Goal: Transaction & Acquisition: Purchase product/service

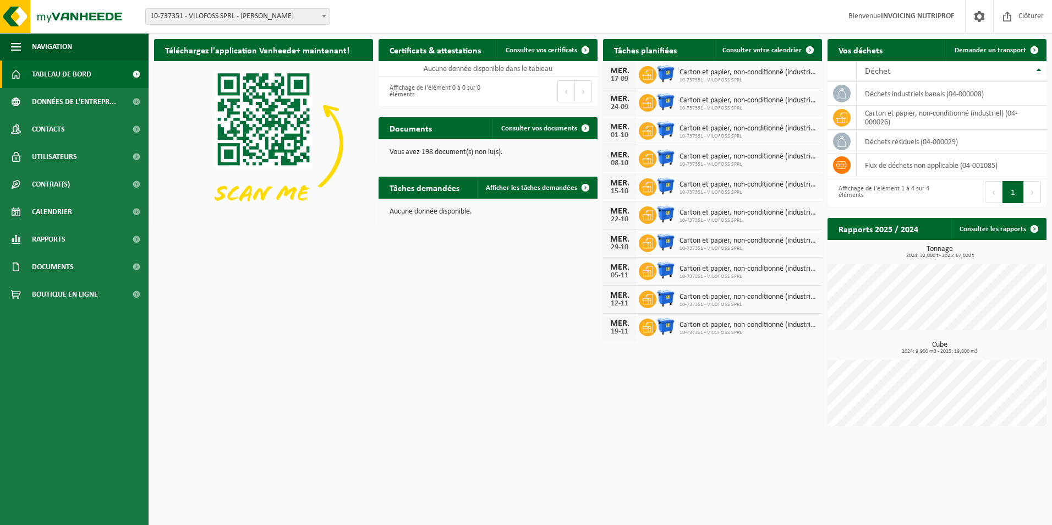
click at [669, 73] on img at bounding box center [665, 73] width 19 height 19
click at [650, 74] on icon at bounding box center [647, 75] width 11 height 10
click at [668, 73] on img at bounding box center [665, 73] width 19 height 19
click at [643, 74] on icon at bounding box center [647, 74] width 11 height 11
click at [665, 75] on img at bounding box center [665, 73] width 19 height 19
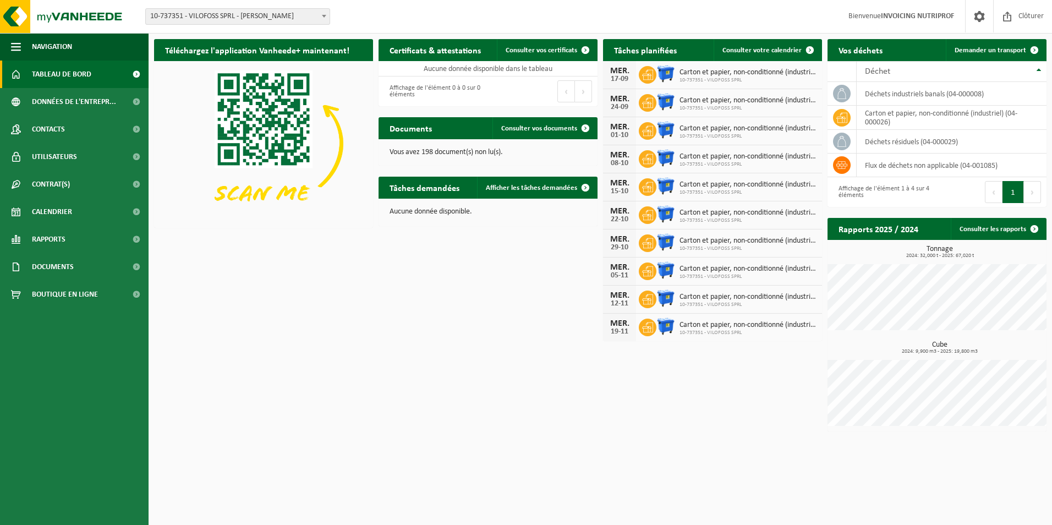
click at [650, 76] on icon at bounding box center [647, 75] width 11 height 10
click at [669, 74] on img at bounding box center [665, 73] width 19 height 19
click at [67, 71] on span "Tableau de bord" at bounding box center [61, 75] width 59 height 28
click at [136, 183] on span at bounding box center [136, 185] width 25 height 28
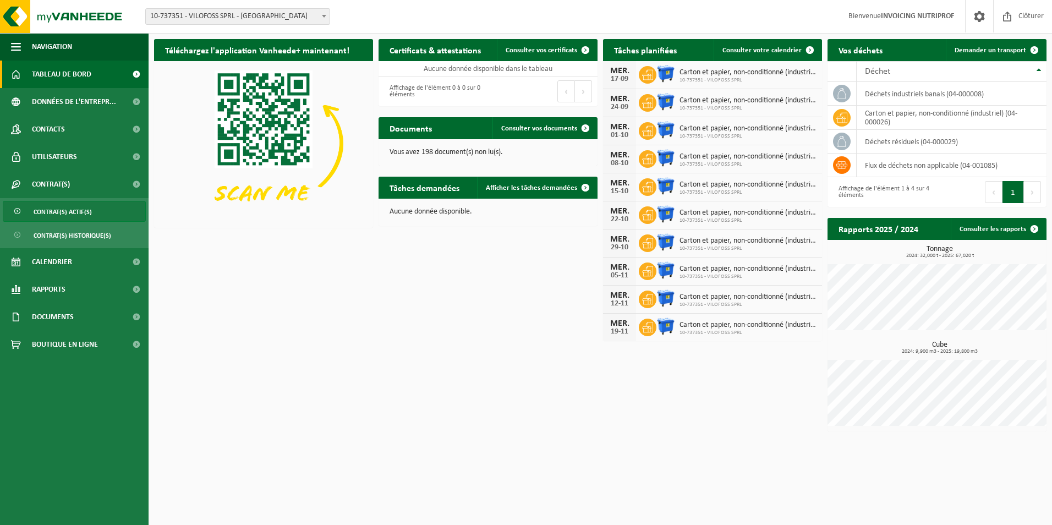
click at [73, 212] on span "Contrat(s) actif(s)" at bounding box center [63, 211] width 58 height 21
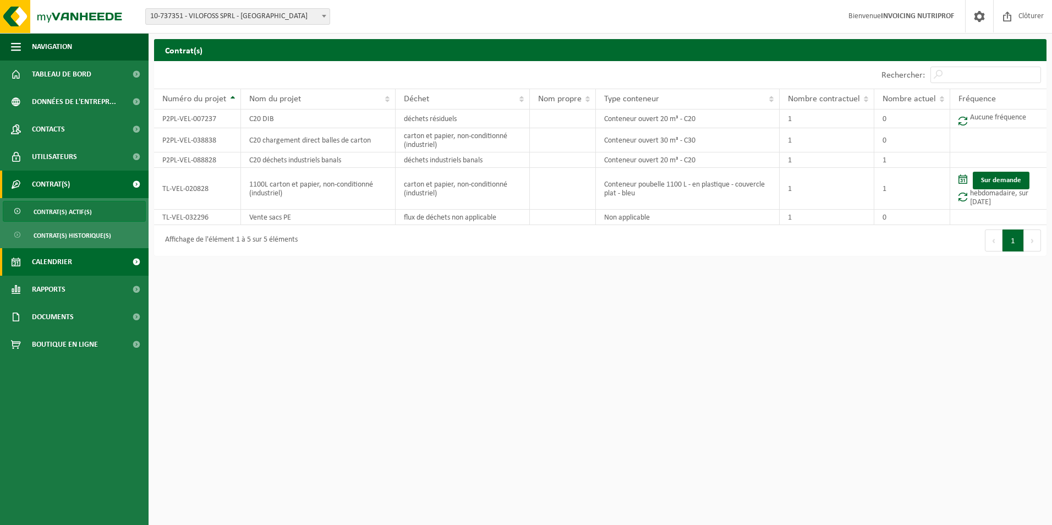
click at [135, 264] on span at bounding box center [136, 262] width 25 height 28
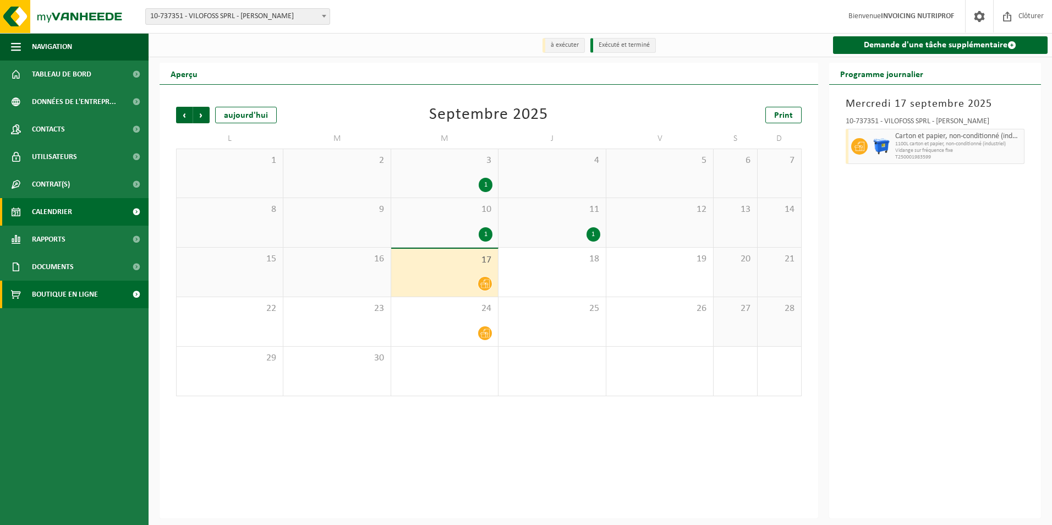
click at [90, 295] on span "Boutique en ligne" at bounding box center [65, 295] width 66 height 28
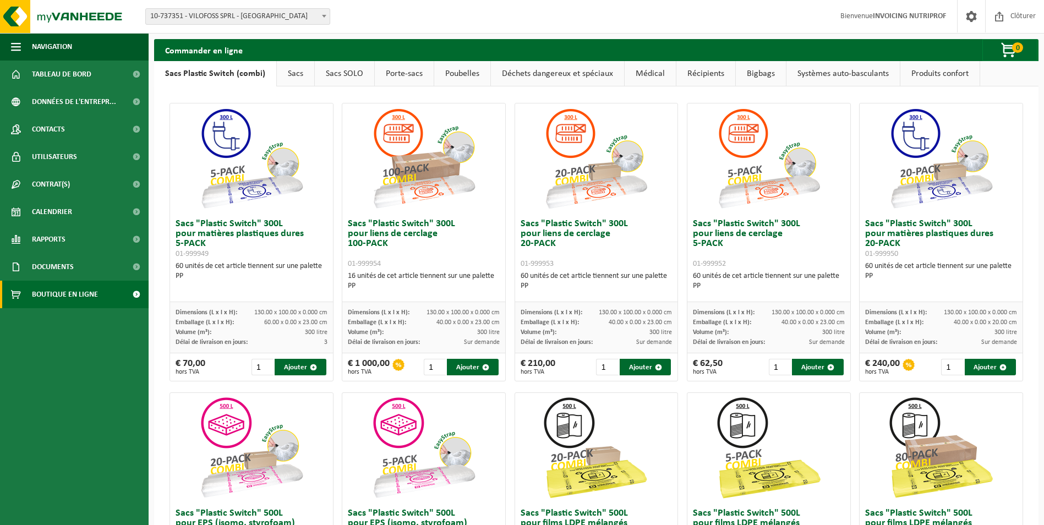
click at [466, 76] on link "Poubelles" at bounding box center [462, 73] width 56 height 25
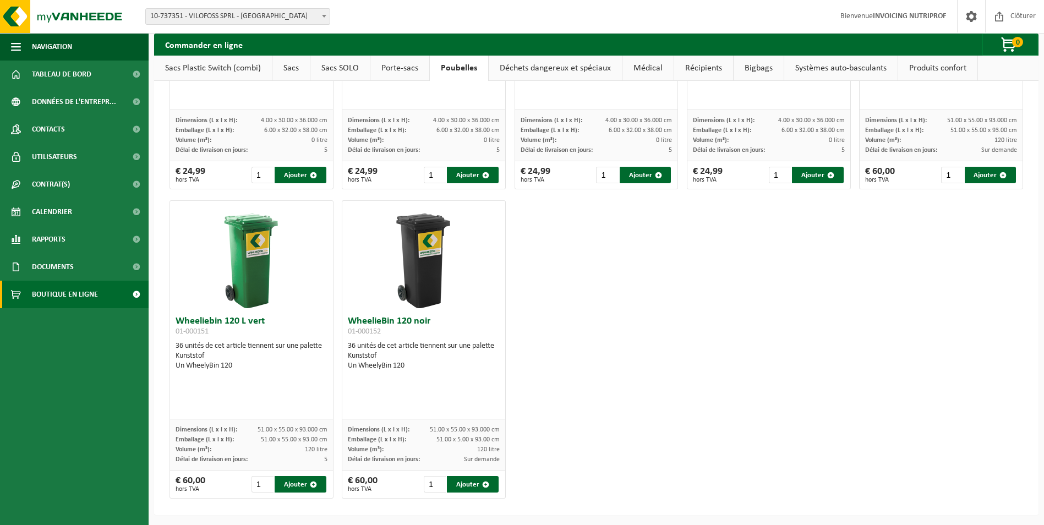
scroll to position [1450, 0]
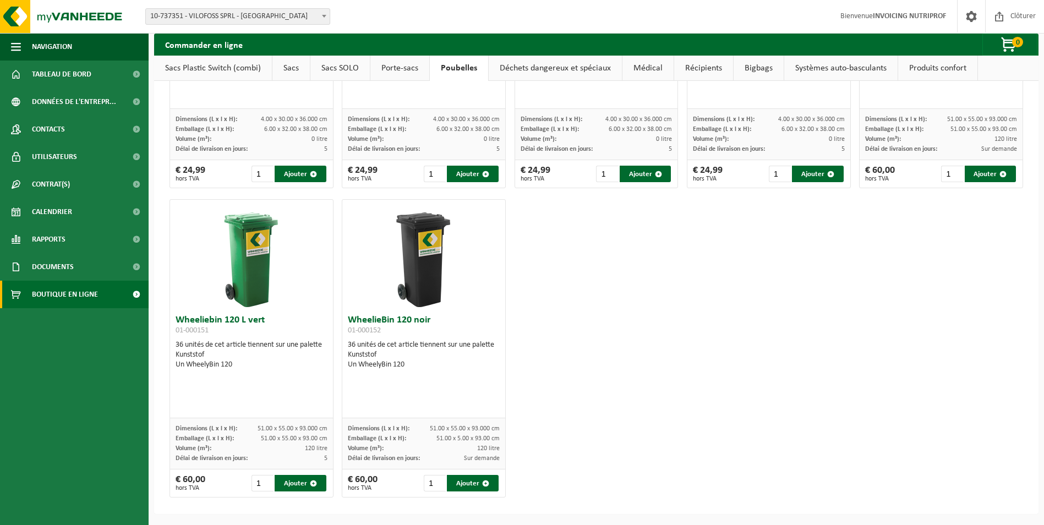
click at [836, 69] on link "Systèmes auto-basculants" at bounding box center [840, 68] width 113 height 25
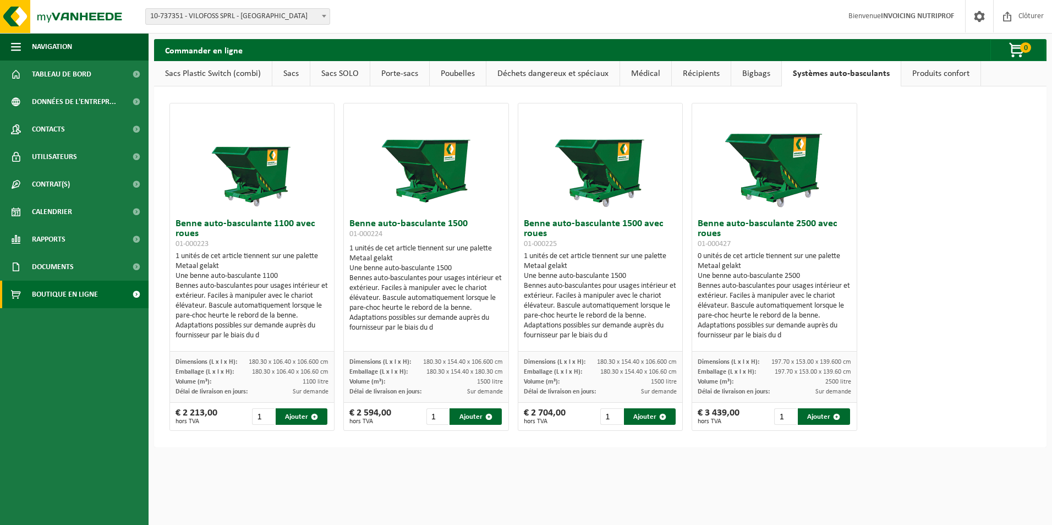
click at [505, 72] on link "Déchets dangereux et spéciaux" at bounding box center [552, 73] width 133 height 25
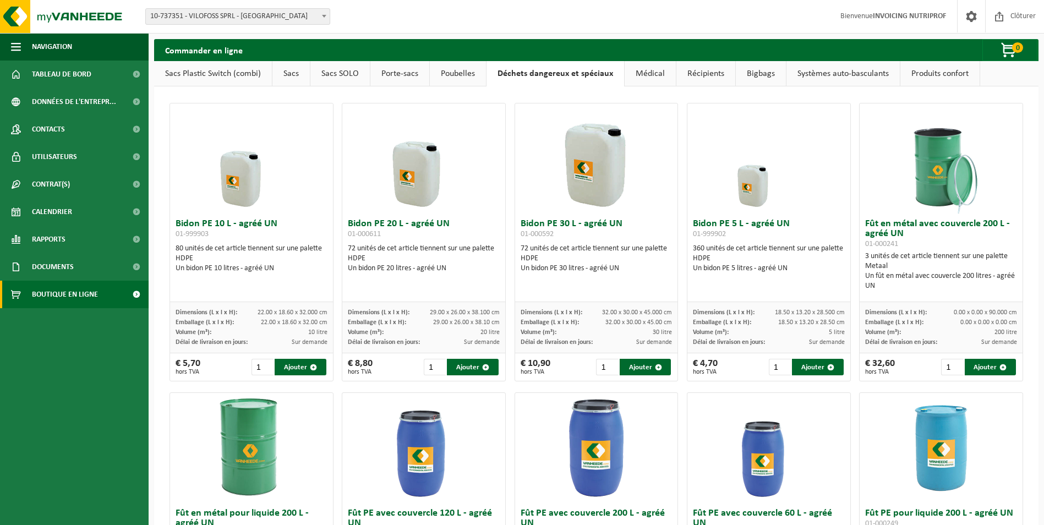
click at [644, 75] on link "Médical" at bounding box center [650, 73] width 51 height 25
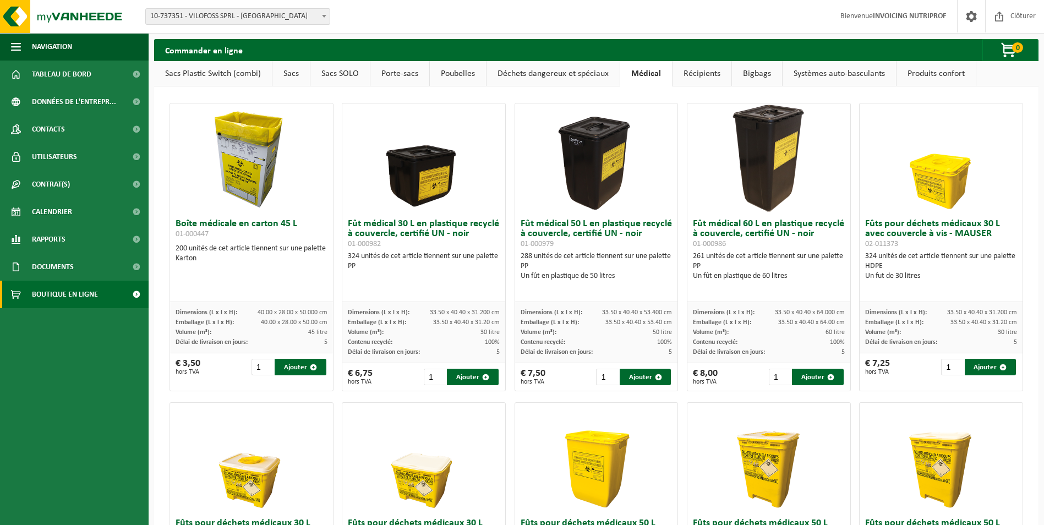
click at [694, 73] on link "Récipients" at bounding box center [701, 73] width 59 height 25
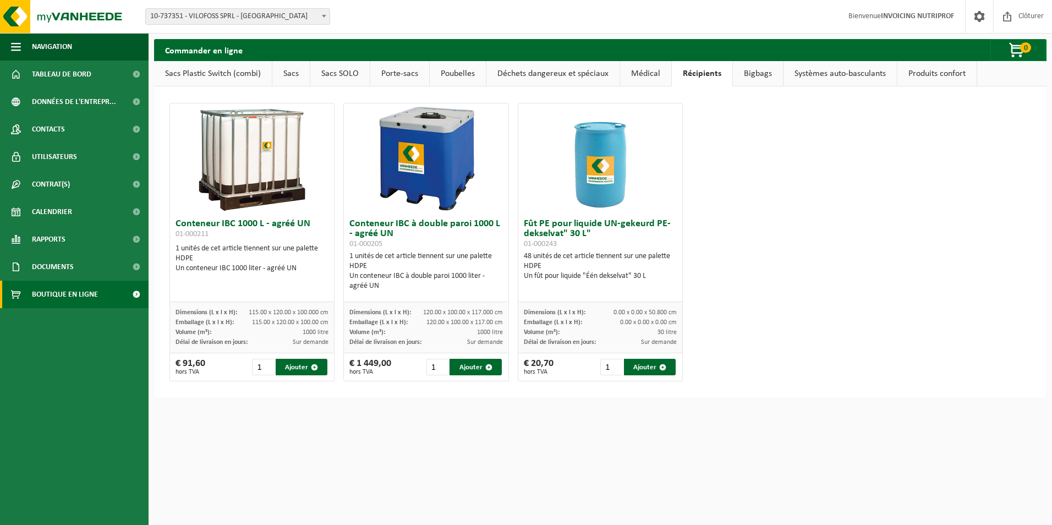
click at [752, 71] on link "Bigbags" at bounding box center [758, 73] width 50 height 25
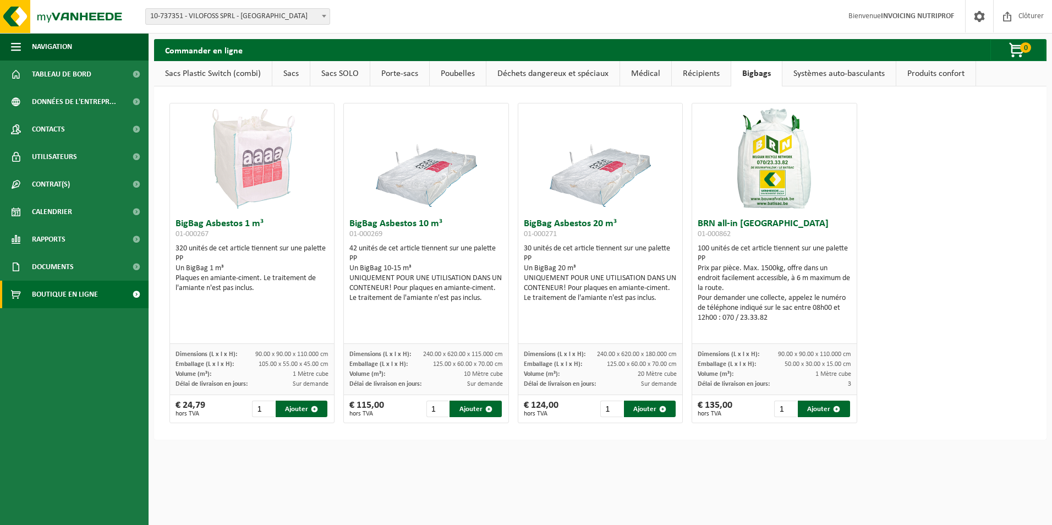
click at [800, 74] on link "Systèmes auto-basculants" at bounding box center [838, 73] width 113 height 25
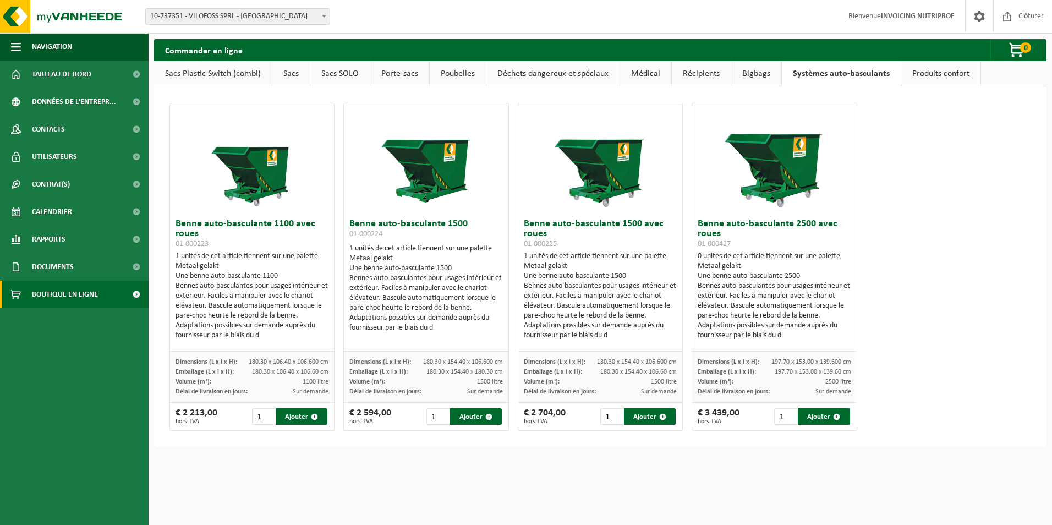
click at [913, 70] on link "Produits confort" at bounding box center [940, 73] width 79 height 25
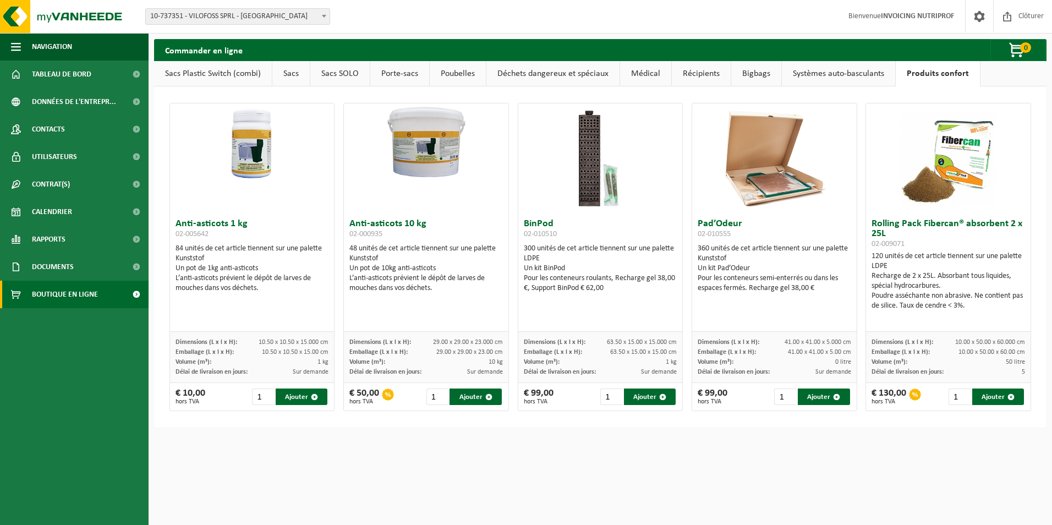
click at [545, 76] on link "Déchets dangereux et spéciaux" at bounding box center [552, 73] width 133 height 25
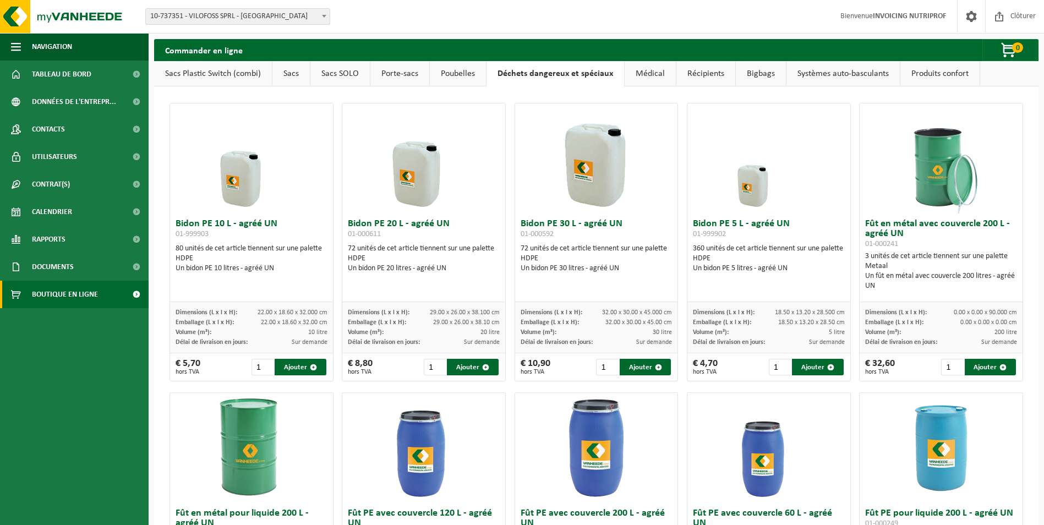
click at [447, 76] on link "Poubelles" at bounding box center [458, 73] width 56 height 25
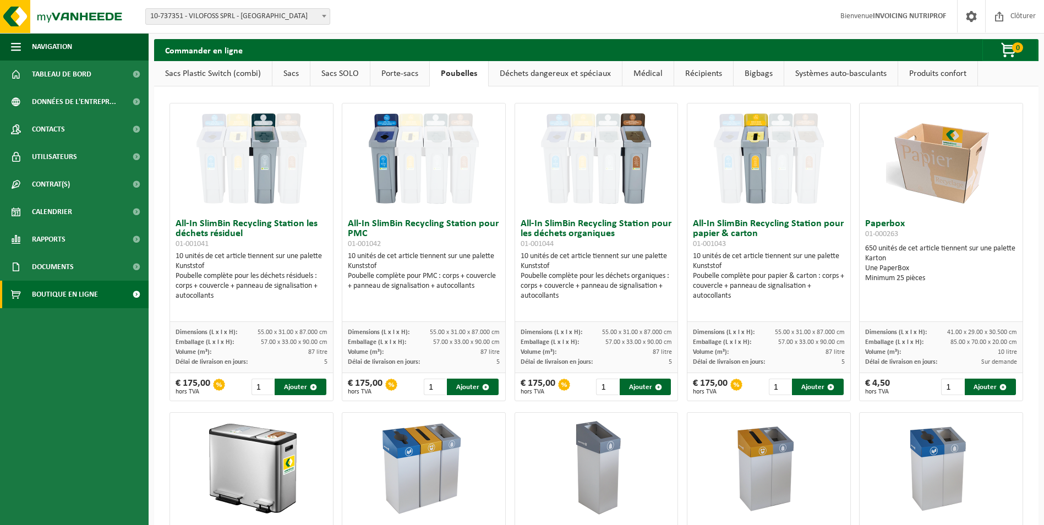
click at [404, 74] on link "Porte-sacs" at bounding box center [399, 73] width 59 height 25
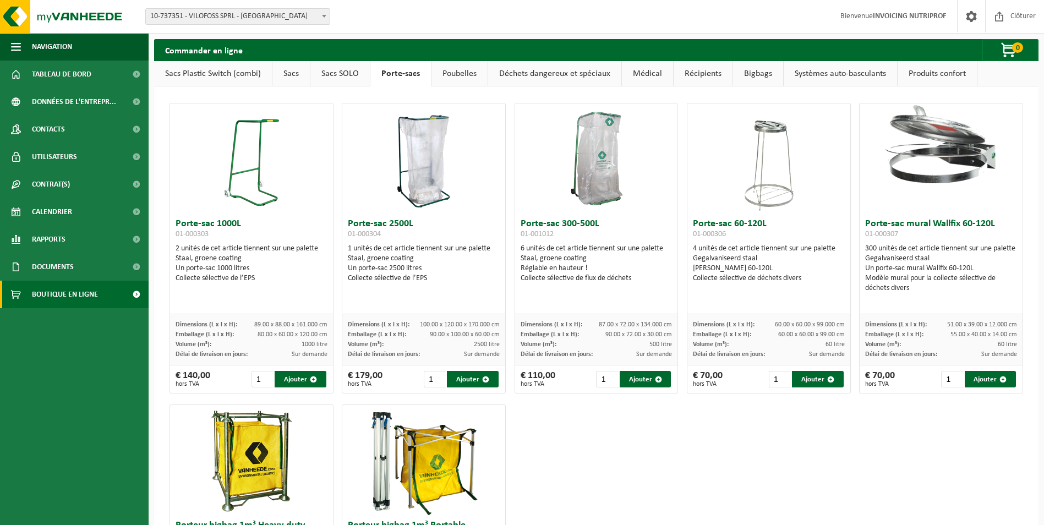
drag, startPoint x: 445, startPoint y: 70, endPoint x: 446, endPoint y: 76, distance: 6.2
click at [445, 70] on link "Poubelles" at bounding box center [459, 73] width 56 height 25
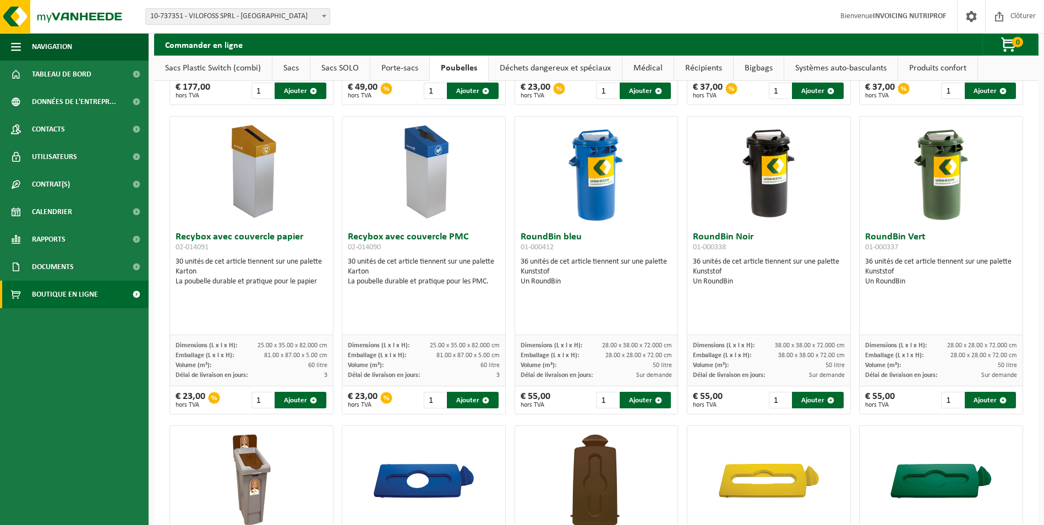
scroll to position [625, 0]
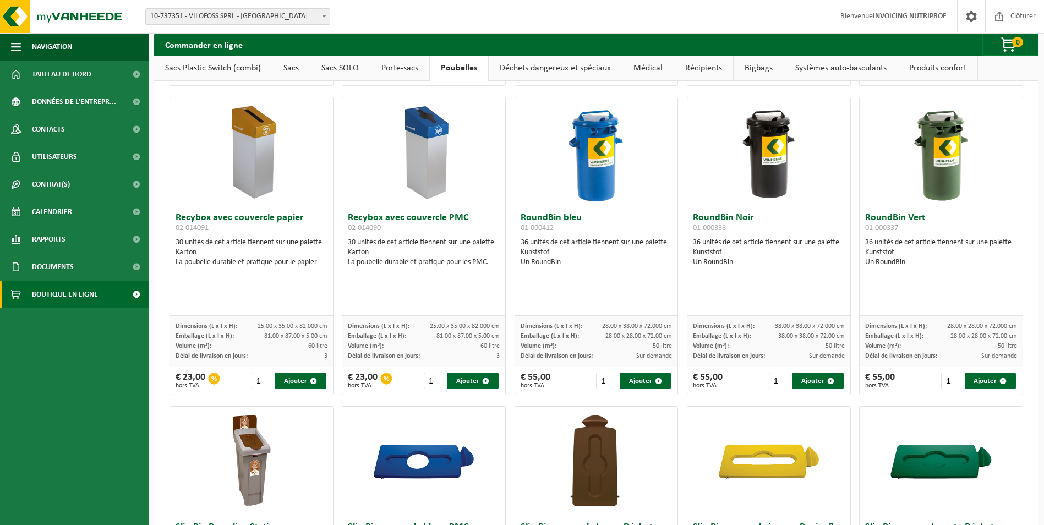
click at [304, 66] on link "Sacs" at bounding box center [290, 68] width 37 height 25
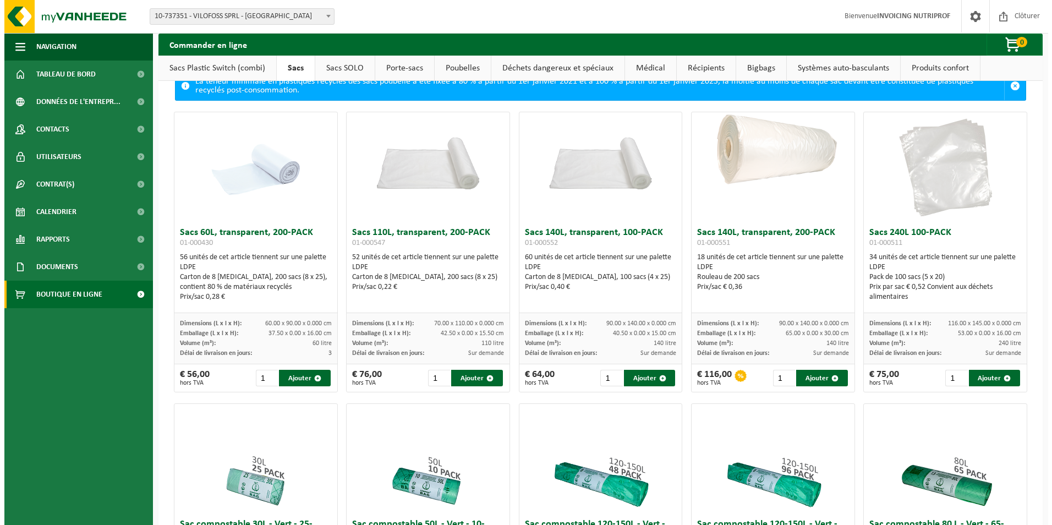
scroll to position [0, 0]
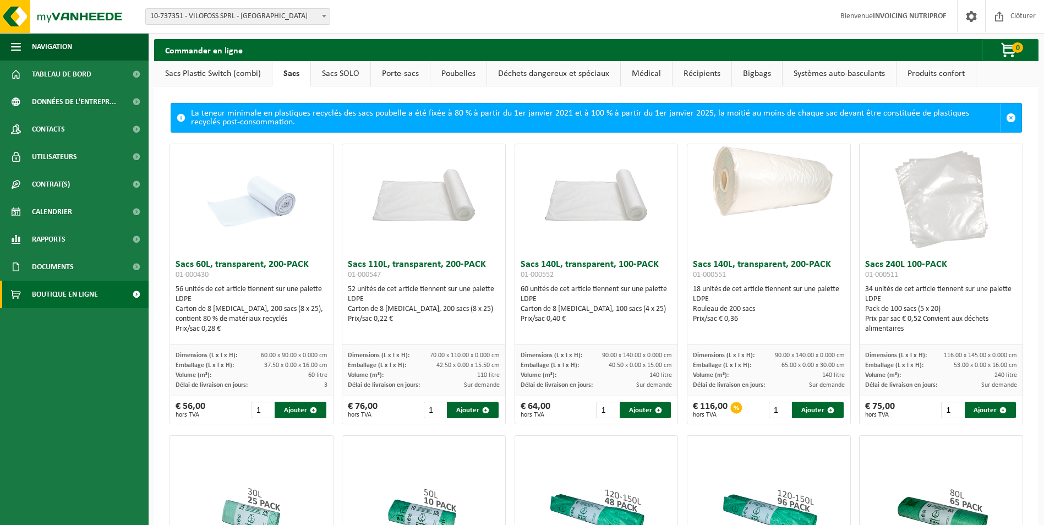
click at [336, 70] on link "Sacs SOLO" at bounding box center [340, 73] width 59 height 25
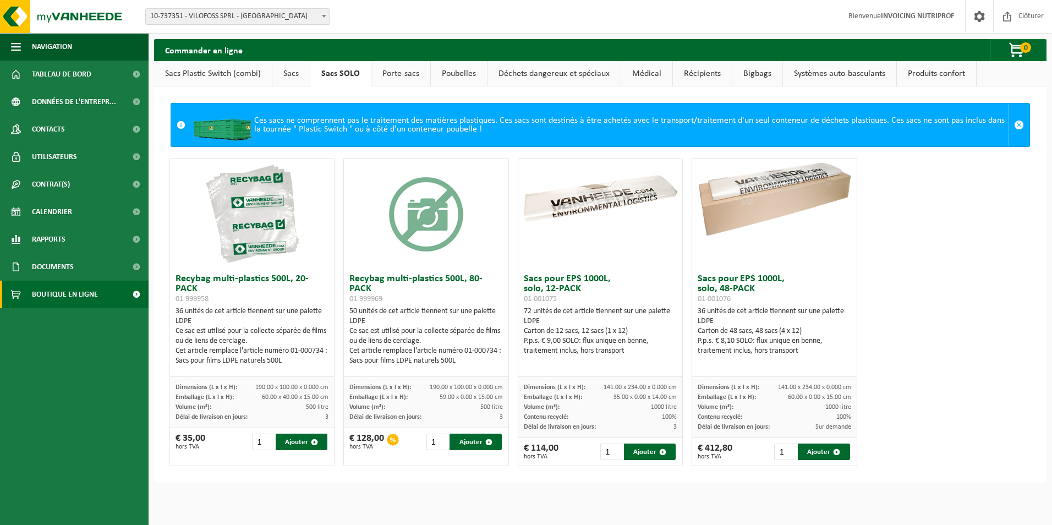
click at [272, 239] on img at bounding box center [252, 213] width 110 height 110
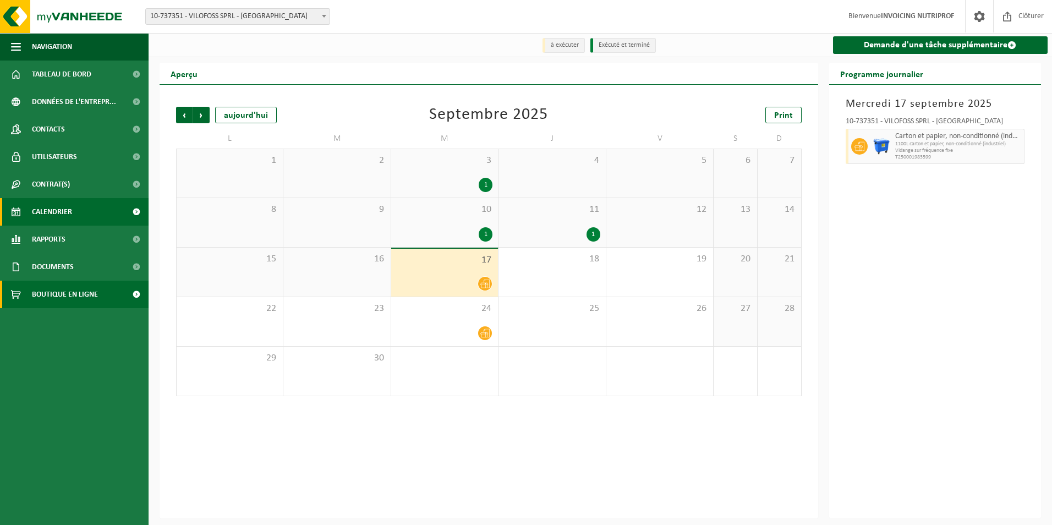
click at [58, 300] on span "Boutique en ligne" at bounding box center [65, 295] width 66 height 28
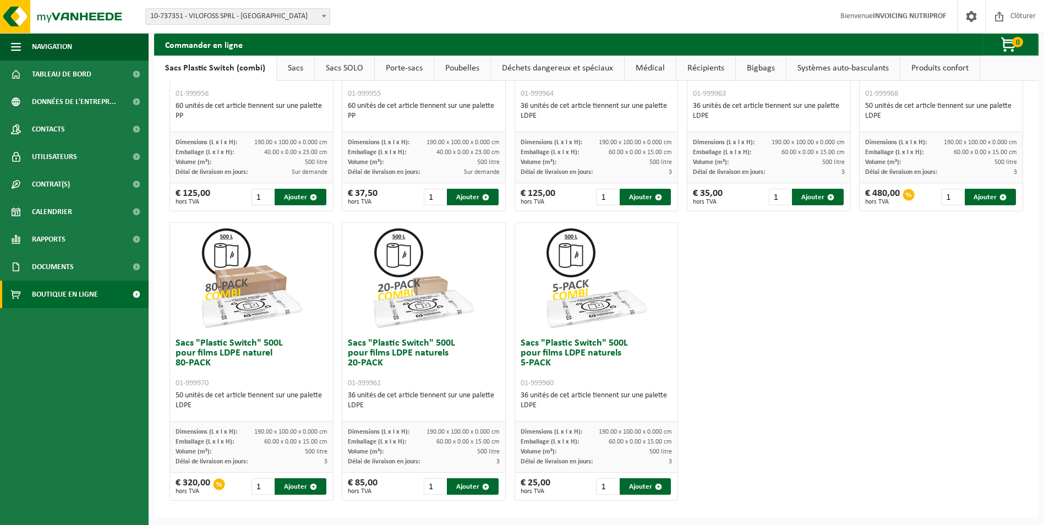
scroll to position [463, 0]
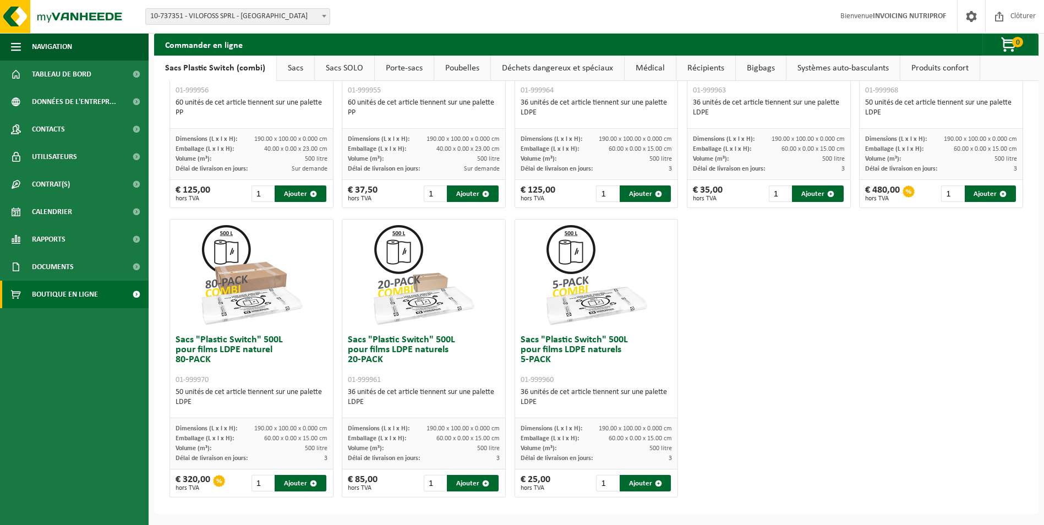
click at [350, 68] on link "Sacs SOLO" at bounding box center [344, 68] width 59 height 25
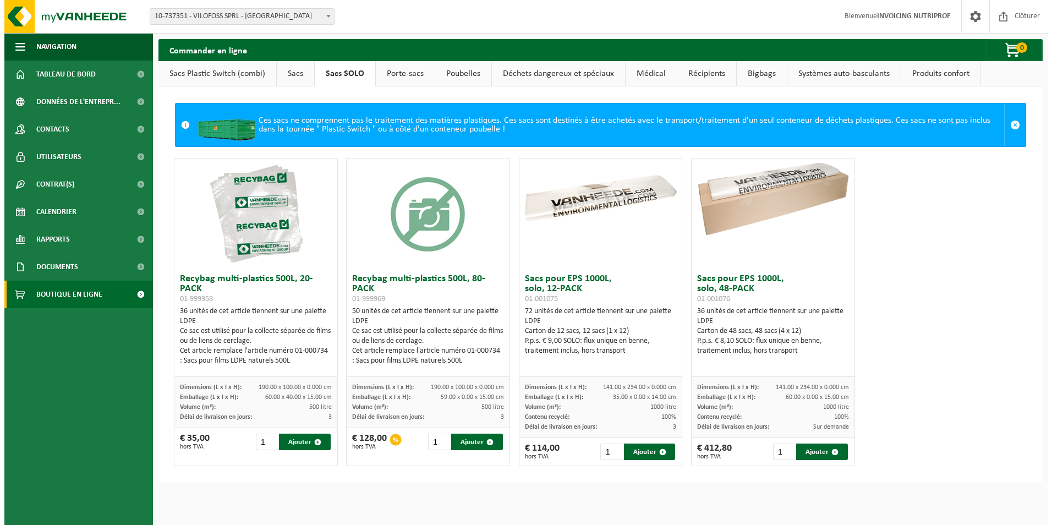
scroll to position [0, 0]
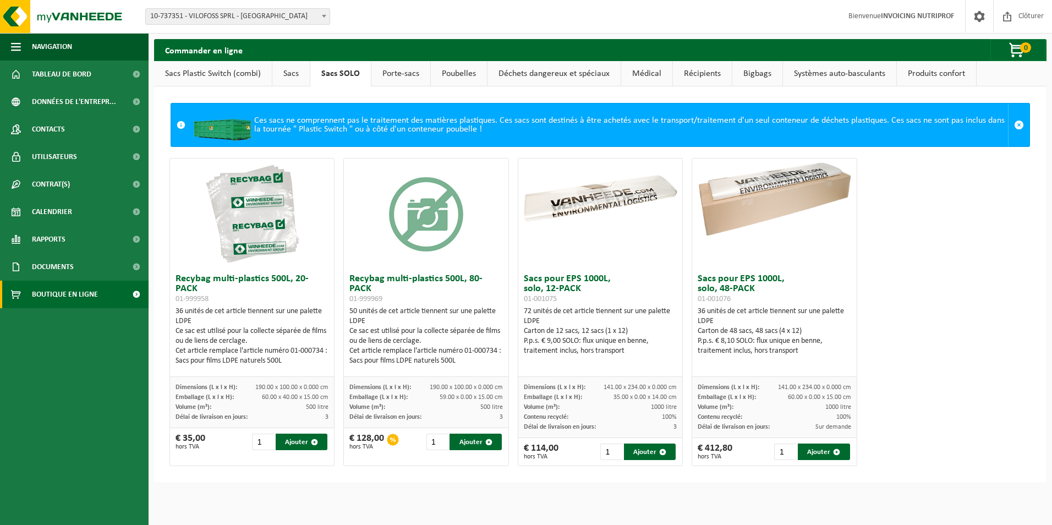
click at [267, 339] on div "Ce sac est utilisé pour la collecte séparée de films ou de liens de cerclage." at bounding box center [253, 336] width 154 height 20
click at [243, 349] on div "Cet article remplace l'article numéro 01-000734 : Sacs pour films LDPE naturels…" at bounding box center [253, 356] width 154 height 20
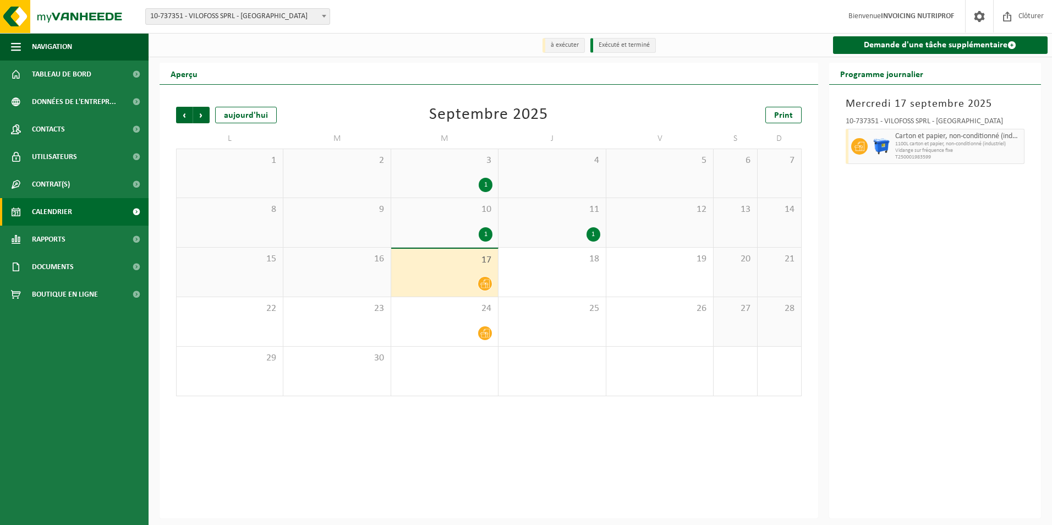
click at [62, 292] on span "Boutique en ligne" at bounding box center [65, 295] width 66 height 28
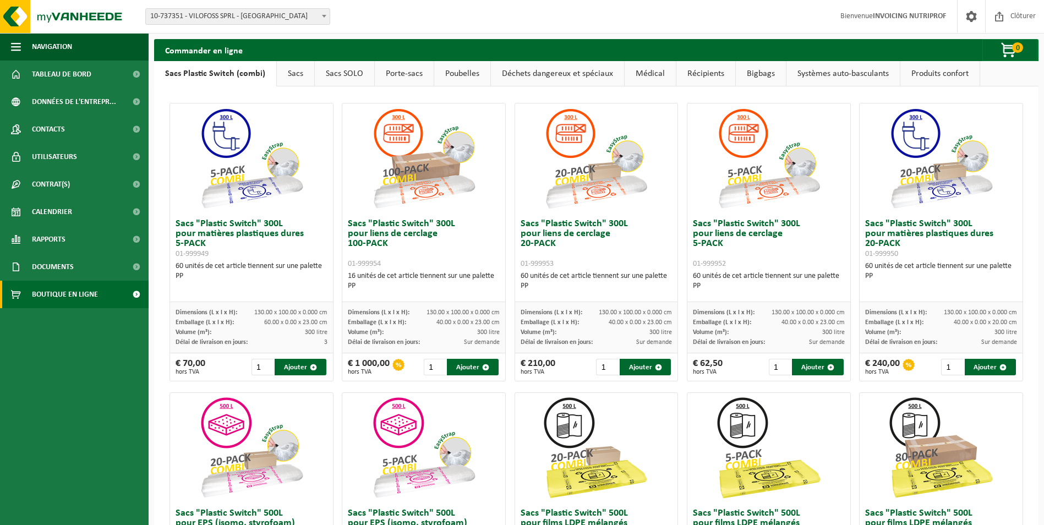
click at [295, 72] on link "Sacs" at bounding box center [295, 73] width 37 height 25
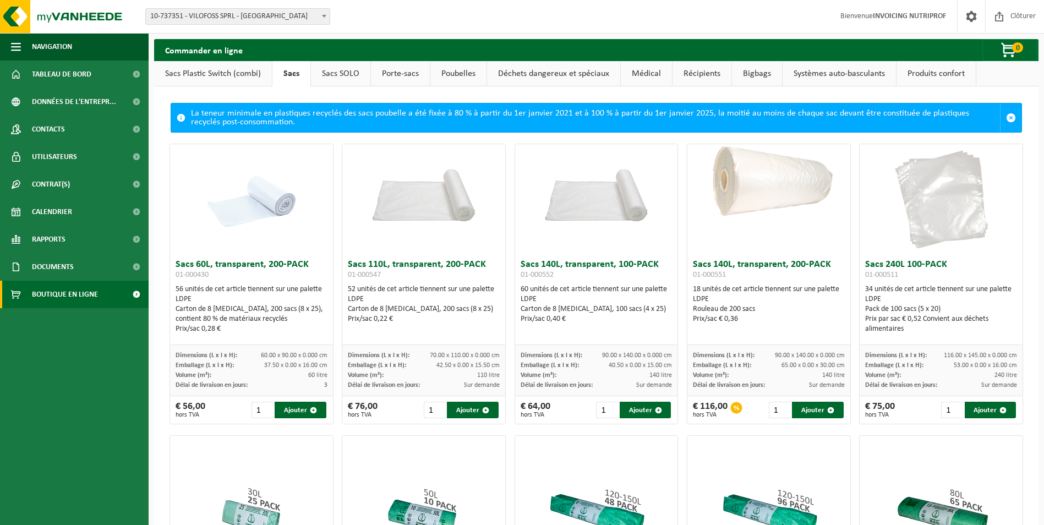
click at [196, 76] on link "Sacs Plastic Switch (combi)" at bounding box center [213, 73] width 118 height 25
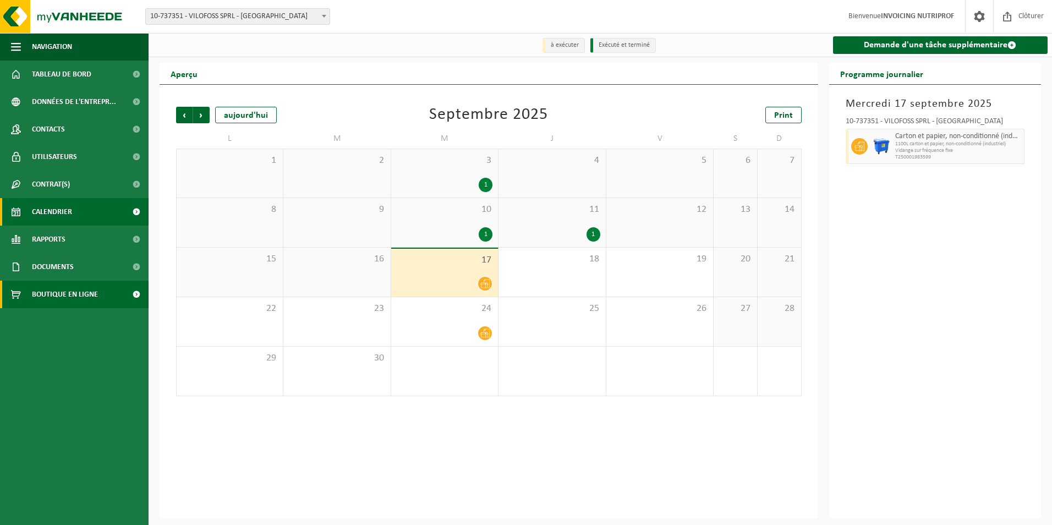
click at [51, 293] on span "Boutique en ligne" at bounding box center [65, 295] width 66 height 28
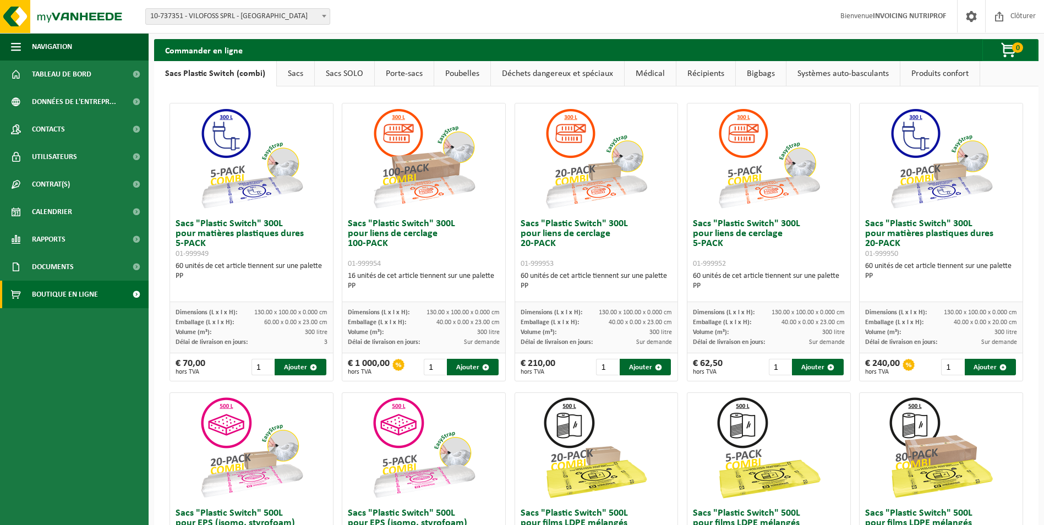
click at [294, 72] on link "Sacs" at bounding box center [295, 73] width 37 height 25
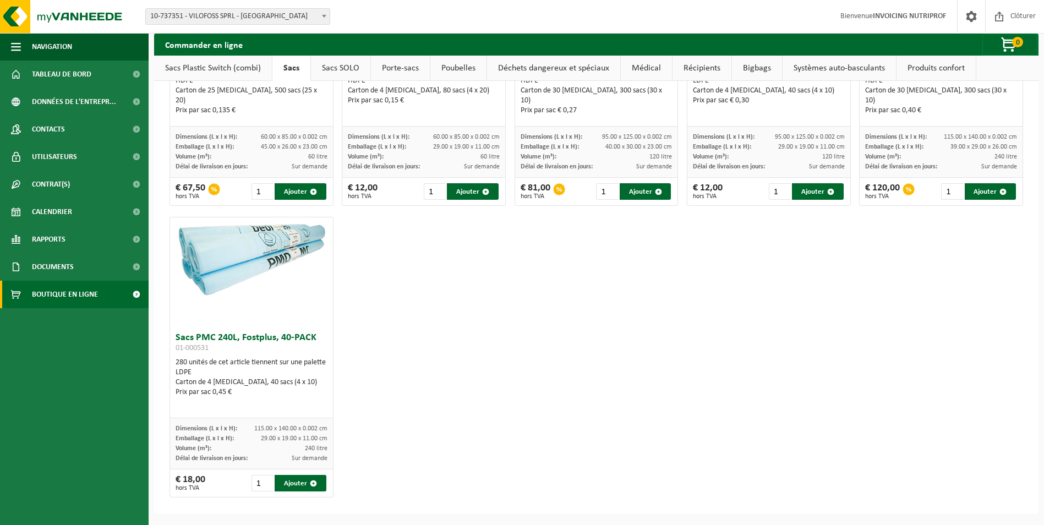
scroll to position [1000, 0]
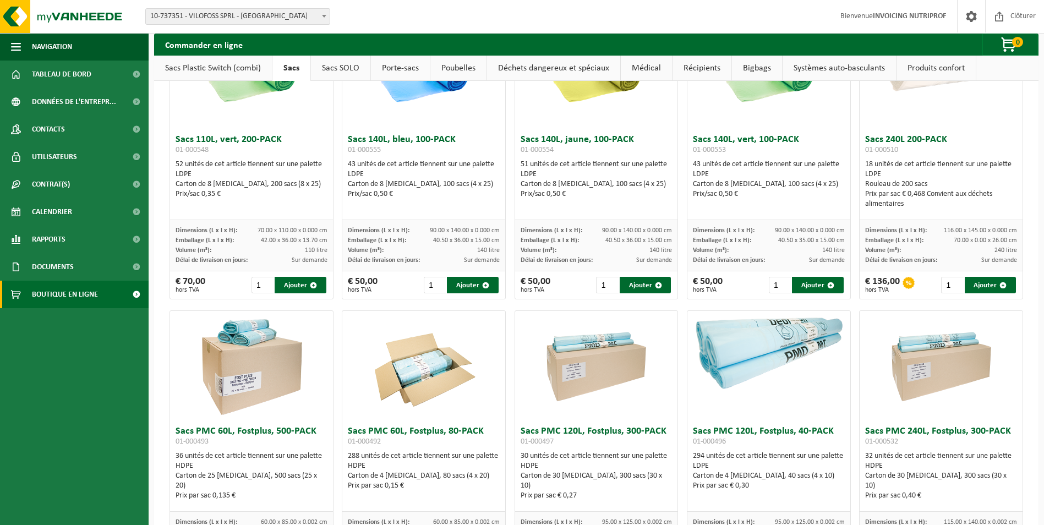
click at [463, 63] on link "Poubelles" at bounding box center [458, 68] width 56 height 25
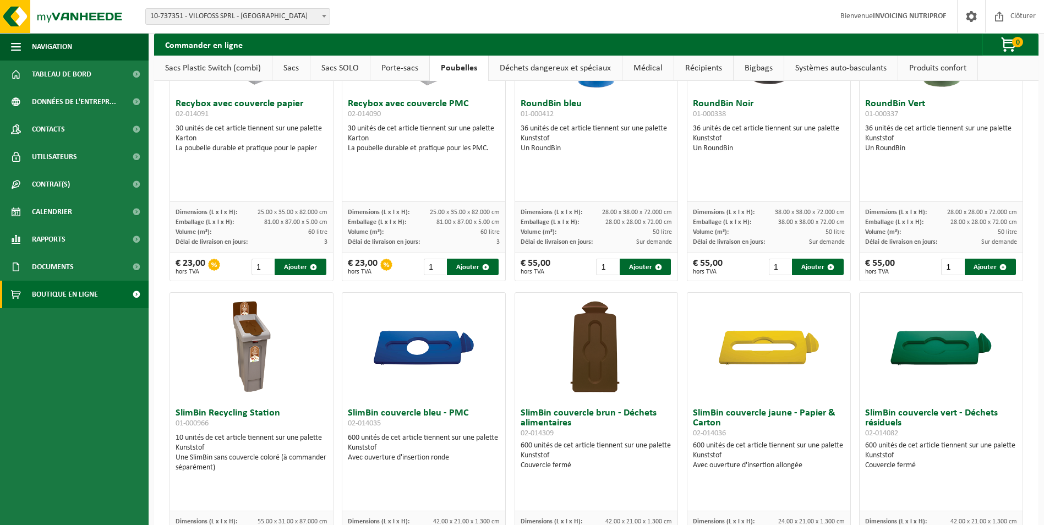
scroll to position [735, 0]
